Goal: Obtain resource: Obtain resource

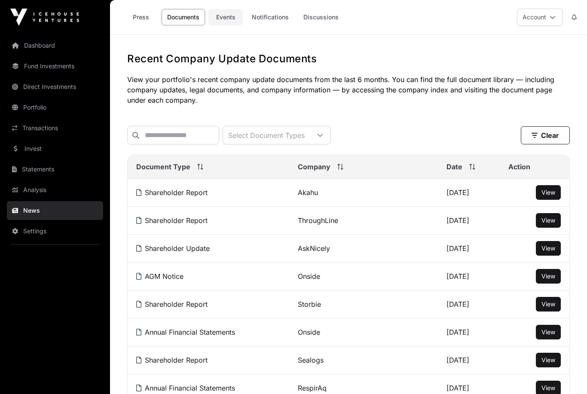
click at [225, 14] on link "Events" at bounding box center [225, 17] width 34 height 16
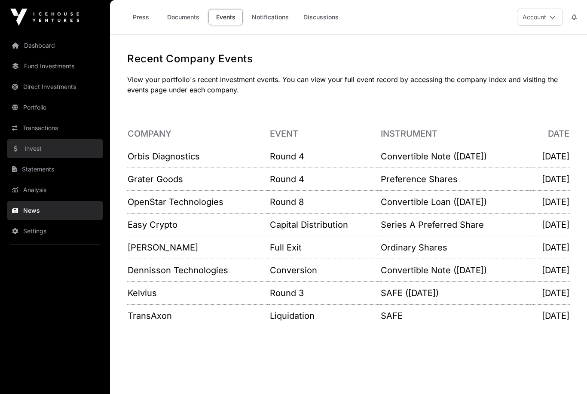
click at [31, 148] on link "Invest" at bounding box center [55, 148] width 96 height 19
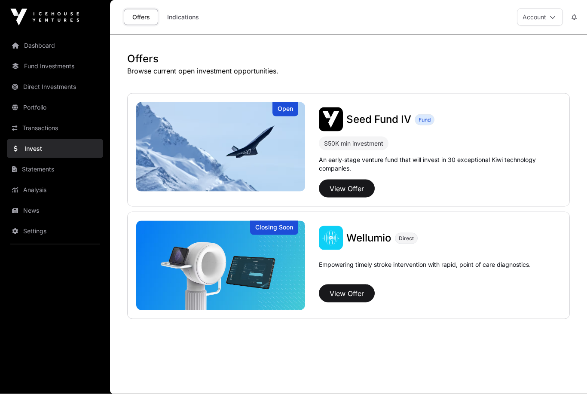
scroll to position [28, 0]
click at [29, 211] on link "News" at bounding box center [55, 210] width 96 height 19
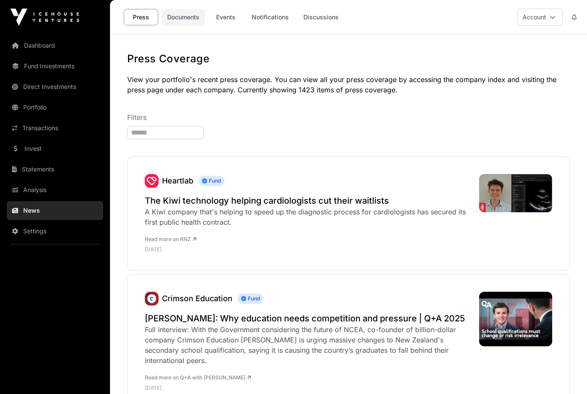
click at [182, 16] on link "Documents" at bounding box center [183, 17] width 43 height 16
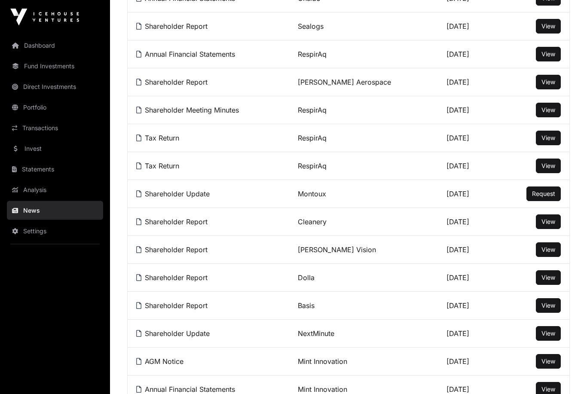
scroll to position [335, 0]
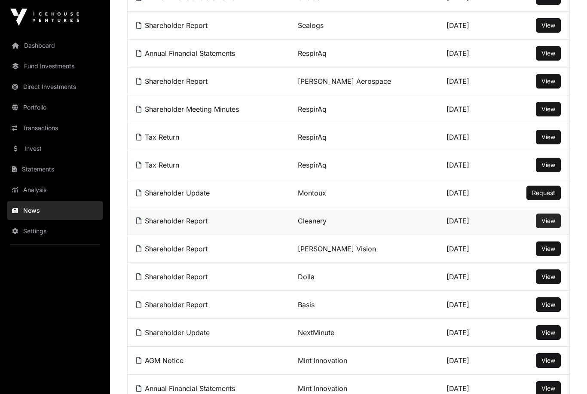
click at [542, 224] on span "View" at bounding box center [549, 220] width 14 height 7
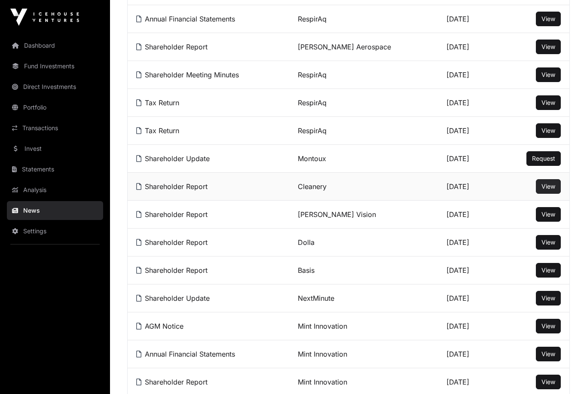
scroll to position [370, 0]
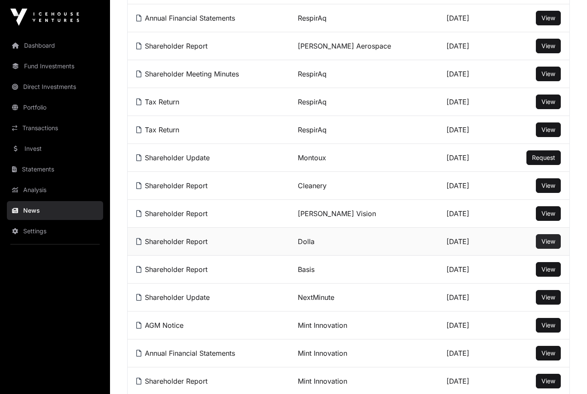
click at [543, 242] on span "View" at bounding box center [549, 241] width 14 height 7
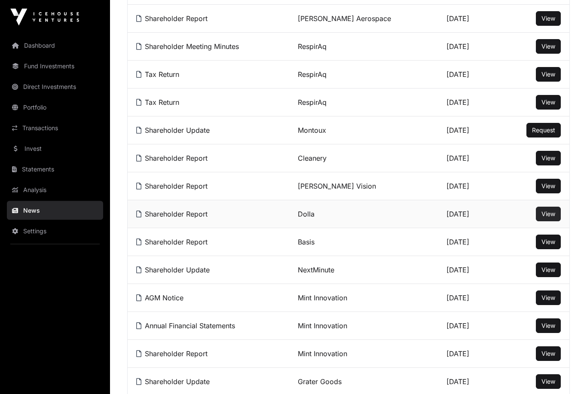
scroll to position [404, 0]
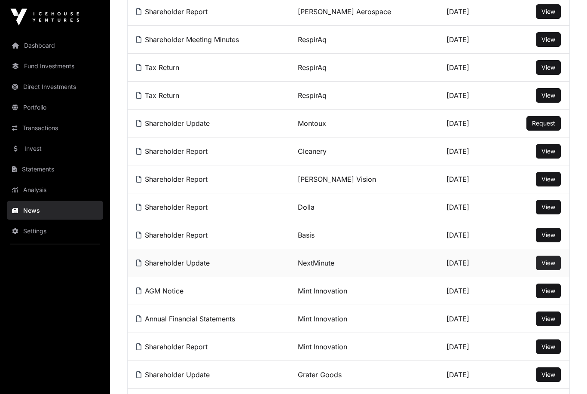
click at [541, 270] on button "View" at bounding box center [548, 263] width 25 height 15
click at [548, 266] on span "View" at bounding box center [549, 262] width 14 height 7
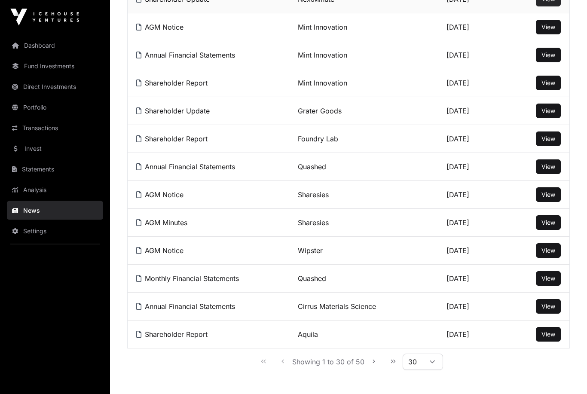
scroll to position [669, 0]
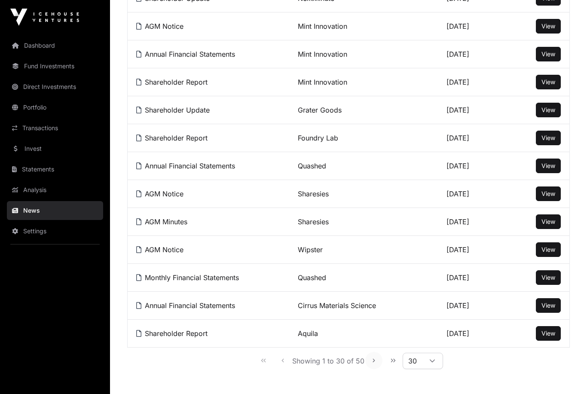
click at [372, 363] on icon "Next Page" at bounding box center [374, 361] width 6 height 6
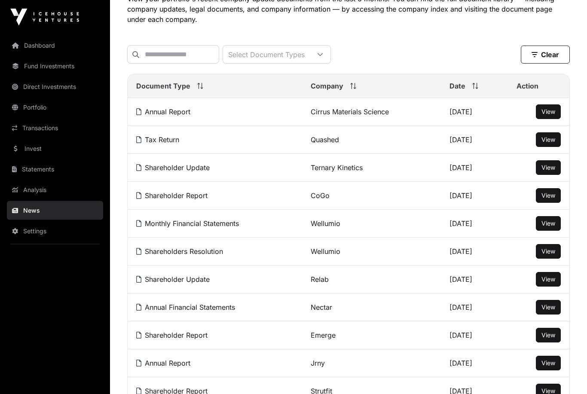
scroll to position [81, 0]
click at [545, 280] on span "View" at bounding box center [549, 279] width 14 height 7
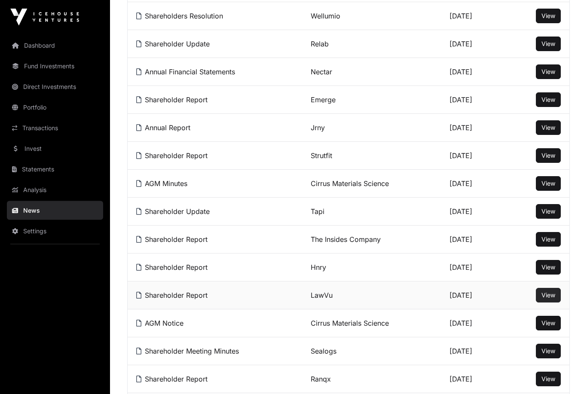
scroll to position [316, 0]
click at [548, 298] on span "View" at bounding box center [549, 294] width 14 height 7
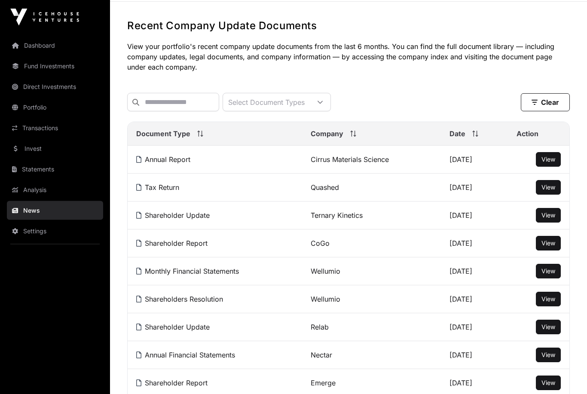
scroll to position [33, 0]
click at [544, 161] on span "View" at bounding box center [549, 159] width 14 height 7
